Goal: Navigation & Orientation: Find specific page/section

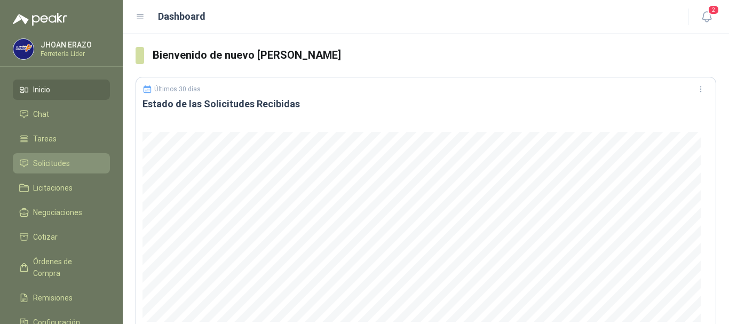
click at [59, 162] on span "Solicitudes" at bounding box center [51, 164] width 37 height 12
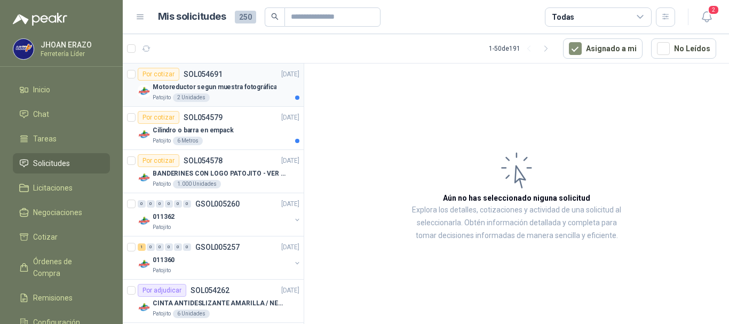
click at [249, 92] on p "Motoreductor segun muestra fotográfica" at bounding box center [215, 87] width 124 height 10
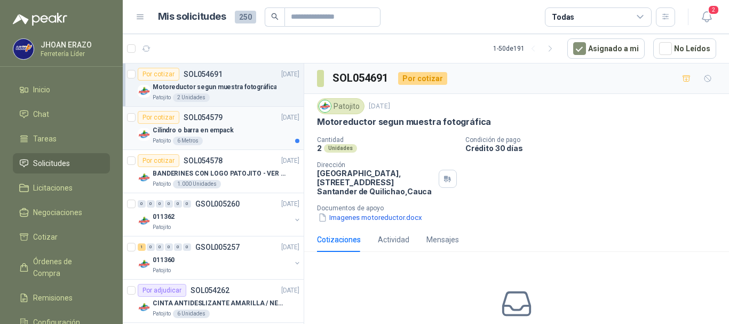
click at [242, 133] on div "Cilindro o barra en empack" at bounding box center [226, 130] width 147 height 13
